Goal: Information Seeking & Learning: Learn about a topic

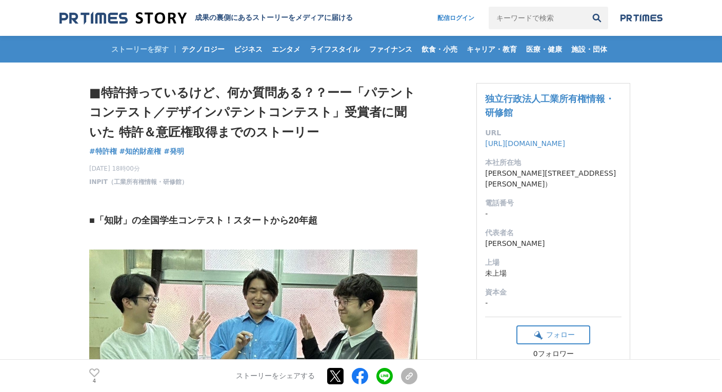
click at [310, 120] on h1 "■特許持っているけど、何か質問ある？？ーー「パテントコンテスト／デザインパテントコンテスト」受賞者に聞いた 特許＆意匠権取得までのストーリー" at bounding box center [253, 112] width 328 height 59
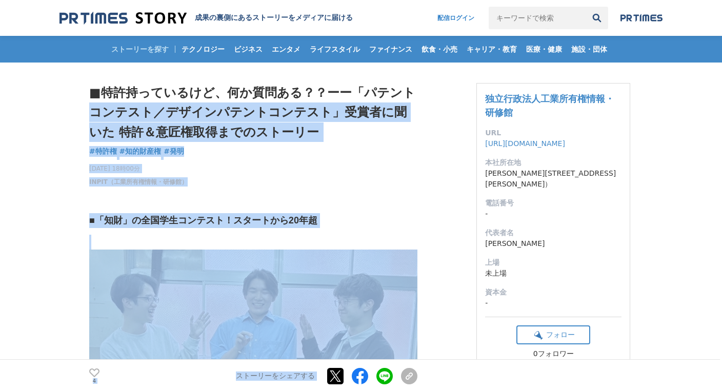
drag, startPoint x: 417, startPoint y: 90, endPoint x: 423, endPoint y: 164, distance: 73.6
drag, startPoint x: 423, startPoint y: 164, endPoint x: 427, endPoint y: 169, distance: 6.7
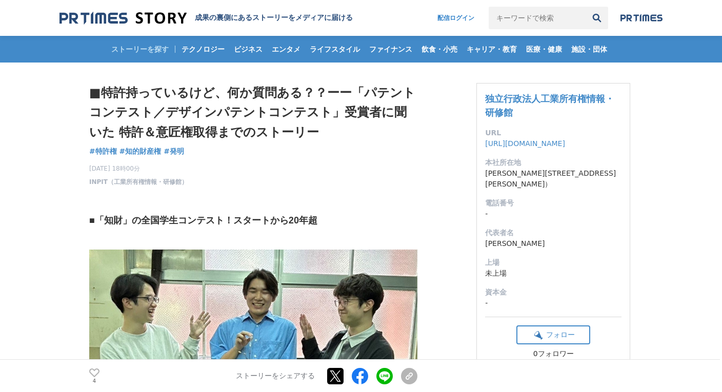
click at [513, 242] on dd "[PERSON_NAME]" at bounding box center [553, 243] width 136 height 11
click at [539, 152] on dl "URL https://www.inpit.go.jp/ 本社所在地 東京都港区虎ノ門 四丁目 3-1（城山トラストタワー8 階） 電話番号 - 代表者名 渡…" at bounding box center [553, 218] width 136 height 181
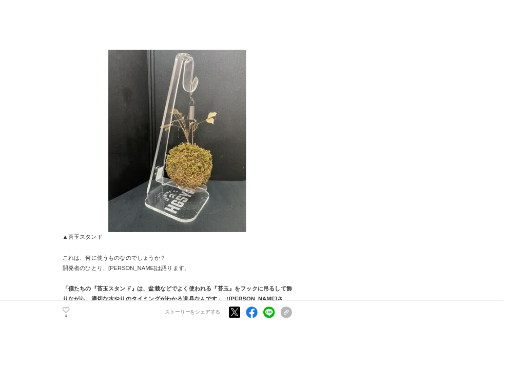
scroll to position [533, 0]
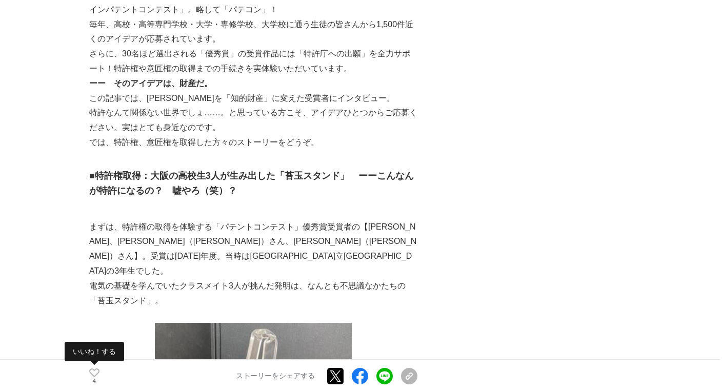
click at [96, 377] on div at bounding box center [94, 374] width 10 height 10
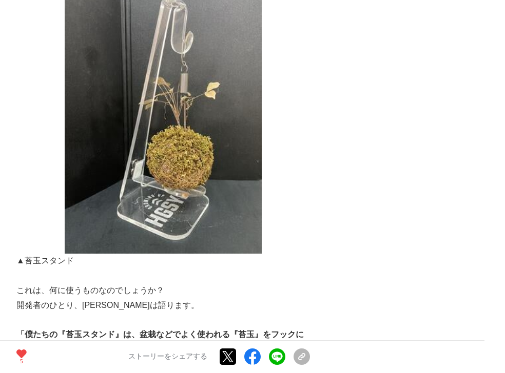
scroll to position [1067, 0]
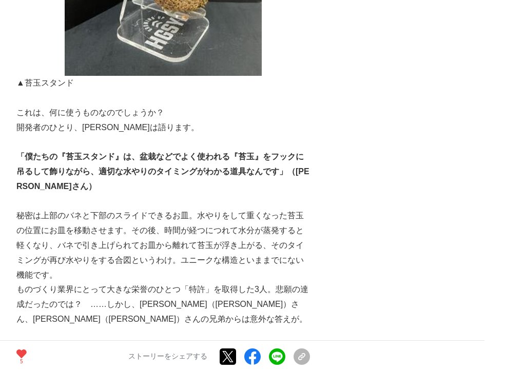
click at [141, 209] on p "秘密は上部のバネと下部のスライドできるお皿。水やりをして重くなった苔玉の位置にお皿を移動させます。その後、時間が経つにつれて水分が蒸発すると軽くなり、バネで引…" at bounding box center [162, 246] width 293 height 74
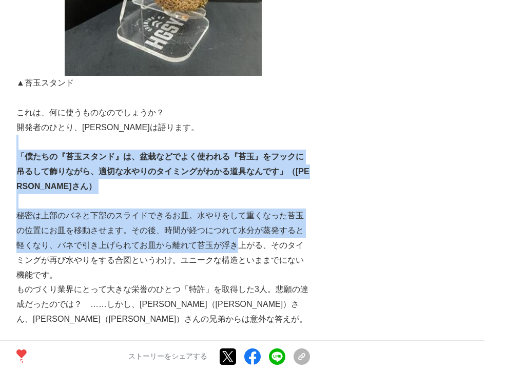
drag, startPoint x: 29, startPoint y: 97, endPoint x: 233, endPoint y: 193, distance: 225.1
click at [233, 209] on p "秘密は上部のバネと下部のスライドできるお皿。水やりをして重くなった苔玉の位置にお皿を移動させます。その後、時間が経つにつれて水分が蒸発すると軽くなり、バネで引…" at bounding box center [162, 246] width 293 height 74
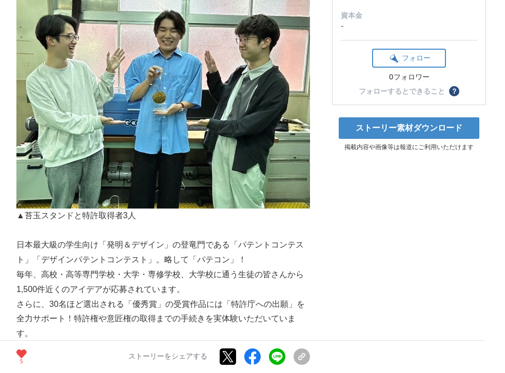
scroll to position [0, 0]
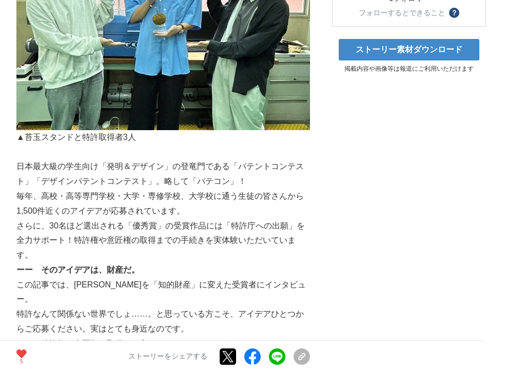
scroll to position [533, 0]
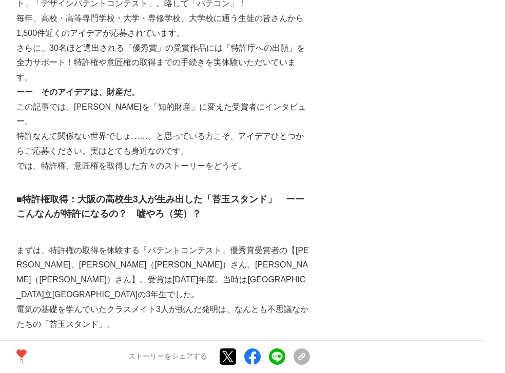
click at [138, 251] on p "まずは、特許権の取得を体験する「パテントコンテスト」優秀賞受賞者の【[PERSON_NAME]、[PERSON_NAME]（てう）さん、[PERSON_NAM…" at bounding box center [162, 273] width 293 height 59
drag, startPoint x: 59, startPoint y: 246, endPoint x: 123, endPoint y: 244, distance: 63.6
click at [118, 244] on p "まずは、特許権の取得を体験する「パテントコンテスト」優秀賞受賞者の【[PERSON_NAME]、[PERSON_NAME]（てう）さん、[PERSON_NAM…" at bounding box center [162, 273] width 293 height 59
drag, startPoint x: 123, startPoint y: 244, endPoint x: 143, endPoint y: 252, distance: 21.6
click at [143, 252] on p "まずは、特許権の取得を体験する「パテントコンテスト」優秀賞受賞者の【[PERSON_NAME]、[PERSON_NAME]（てう）さん、[PERSON_NAM…" at bounding box center [162, 273] width 293 height 59
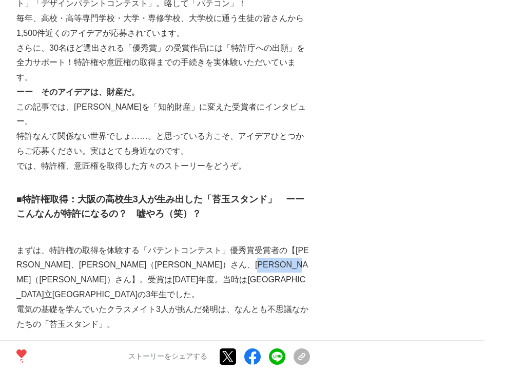
drag, startPoint x: 155, startPoint y: 246, endPoint x: 92, endPoint y: 252, distance: 62.9
click at [92, 252] on p "まずは、特許権の取得を体験する「パテントコンテスト」優秀賞受賞者の【[PERSON_NAME]、[PERSON_NAME]（てう）さん、[PERSON_NAM…" at bounding box center [162, 273] width 293 height 59
drag, startPoint x: 92, startPoint y: 252, endPoint x: 130, endPoint y: 268, distance: 41.1
click at [126, 303] on p "電気の基礎を学んでいたクラスメイト3人が挑んだ発明は、なんとも不思議なかたちの「苔玉スタンド」。" at bounding box center [162, 318] width 293 height 30
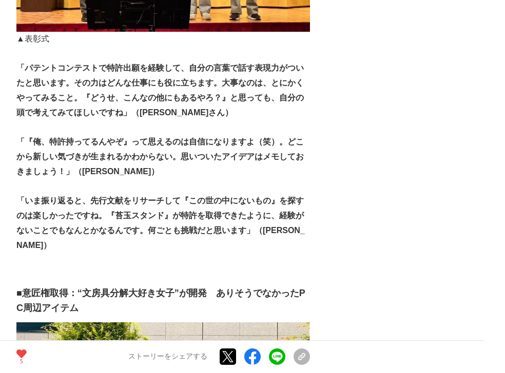
scroll to position [4267, 0]
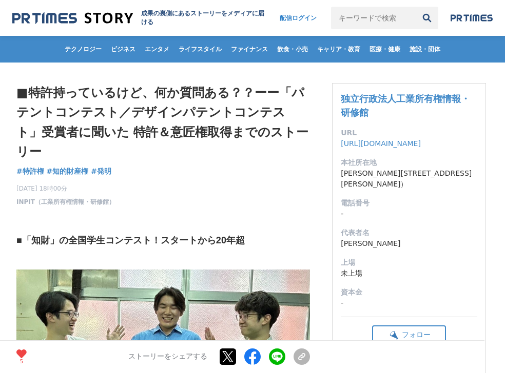
click at [459, 302] on dd "-" at bounding box center [409, 303] width 136 height 11
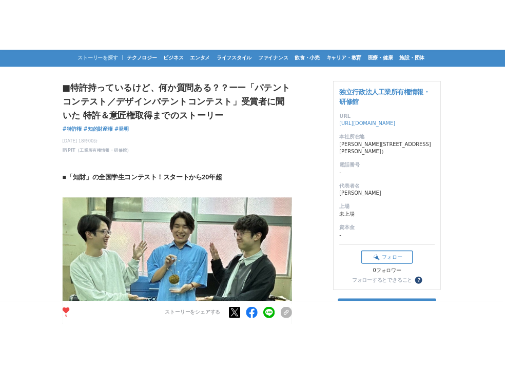
scroll to position [49, 0]
